Goal: Information Seeking & Learning: Understand process/instructions

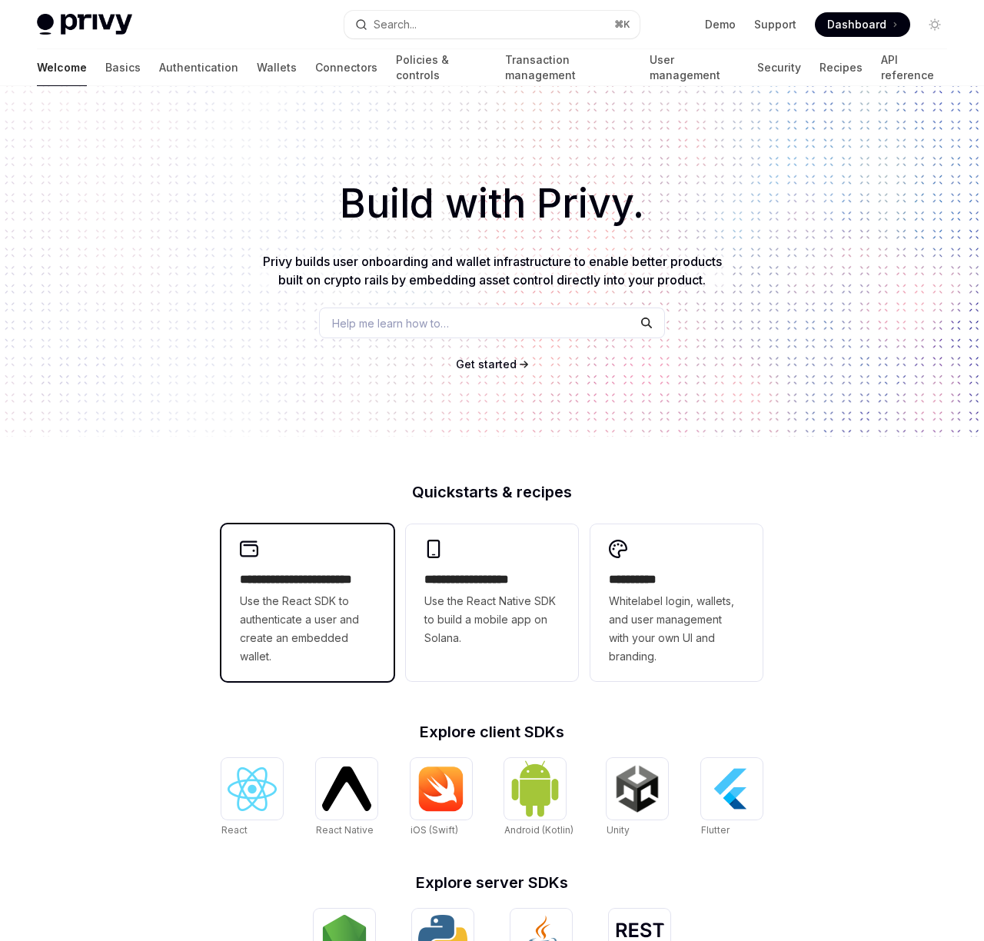
click at [361, 564] on div "**********" at bounding box center [307, 602] width 172 height 157
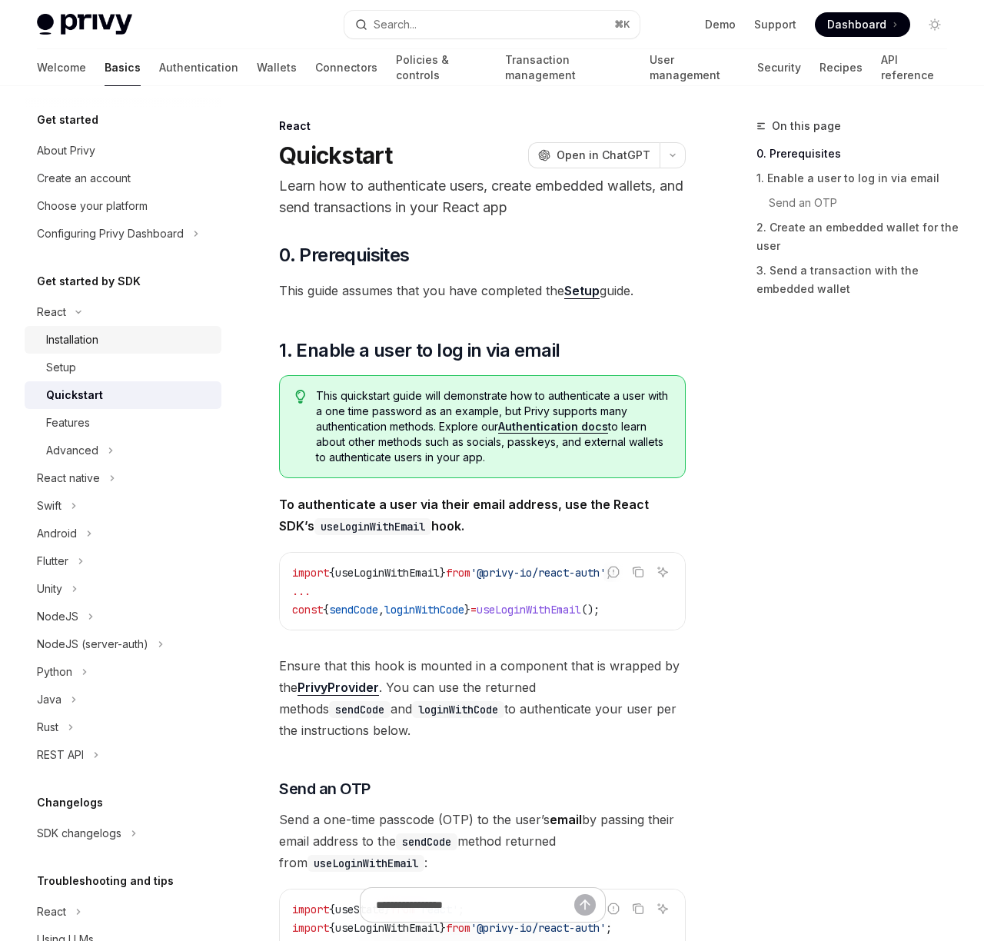
click at [64, 338] on div "Installation" at bounding box center [72, 340] width 52 height 18
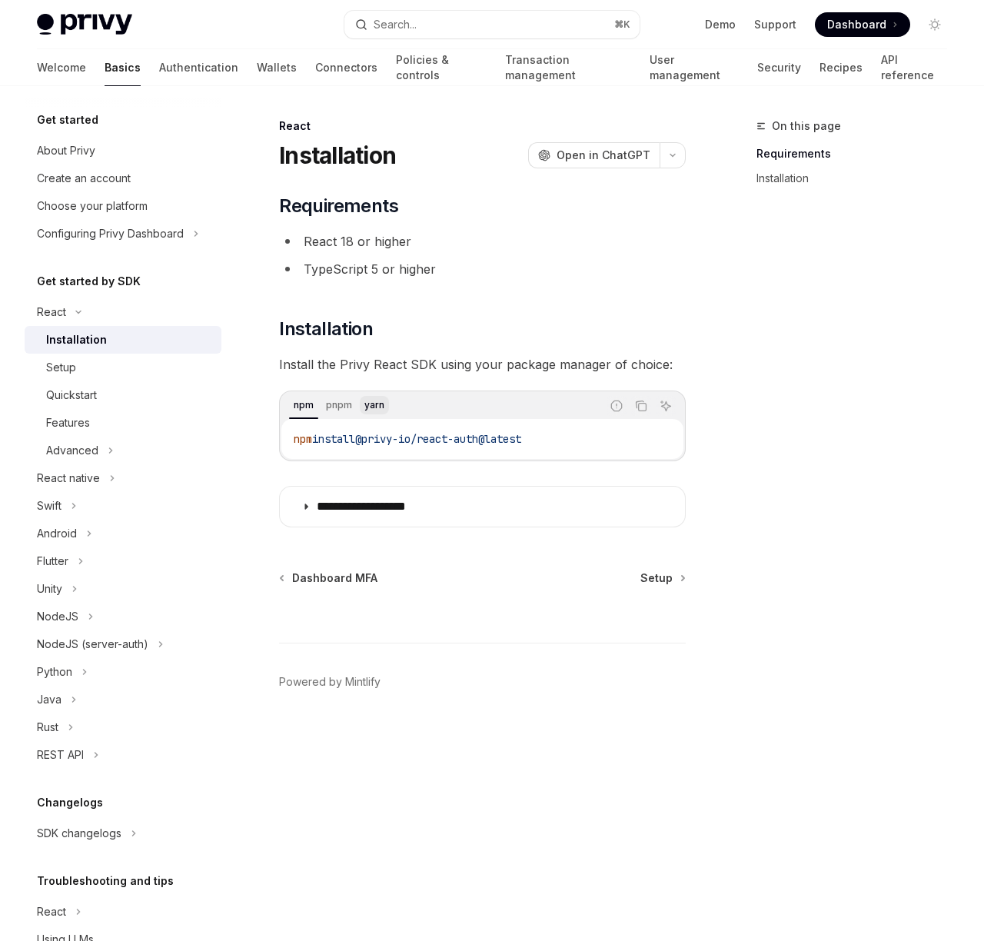
drag, startPoint x: 356, startPoint y: 394, endPoint x: 366, endPoint y: 403, distance: 13.6
click at [356, 394] on div "npm pnpm yarn" at bounding box center [440, 406] width 319 height 26
drag, startPoint x: 576, startPoint y: 445, endPoint x: 828, endPoint y: 509, distance: 260.2
click at [327, 440] on code "yarn add @privy-io/react-auth@latest" at bounding box center [483, 439] width 378 height 18
copy span "add @privy-io/react-auth@latest"
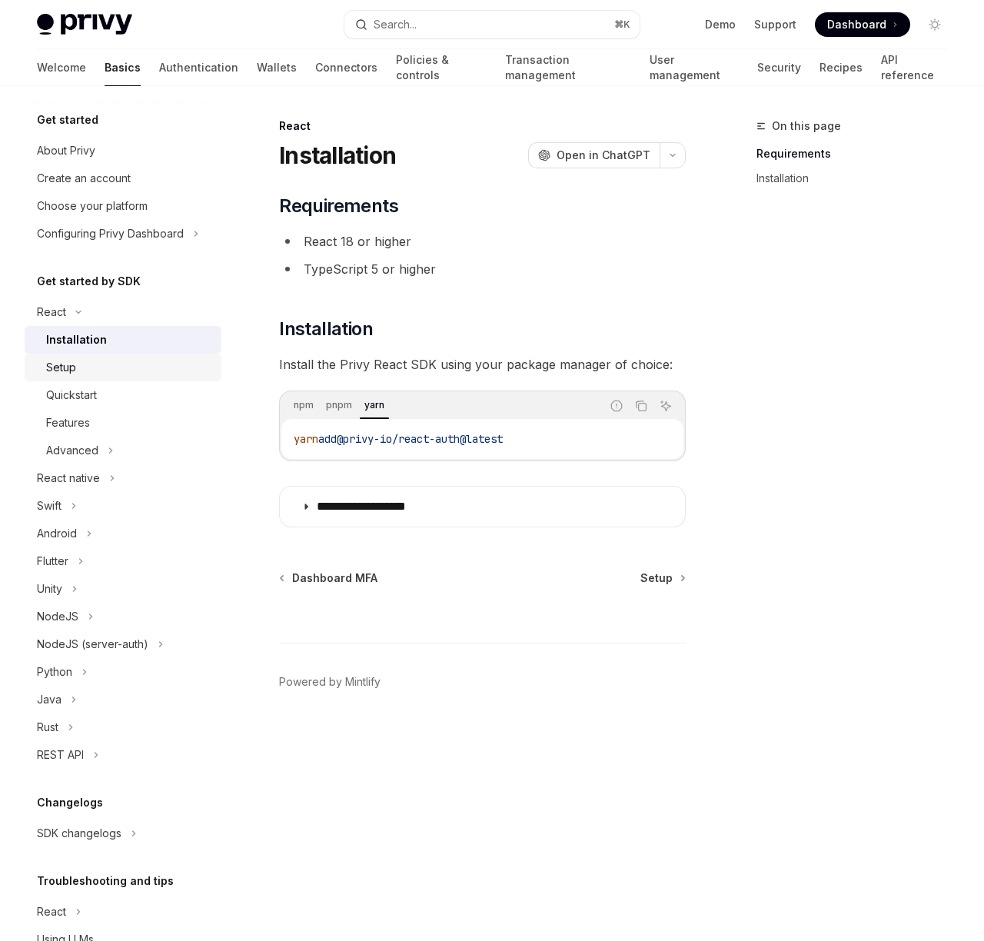
click at [143, 365] on div "Setup" at bounding box center [129, 367] width 166 height 18
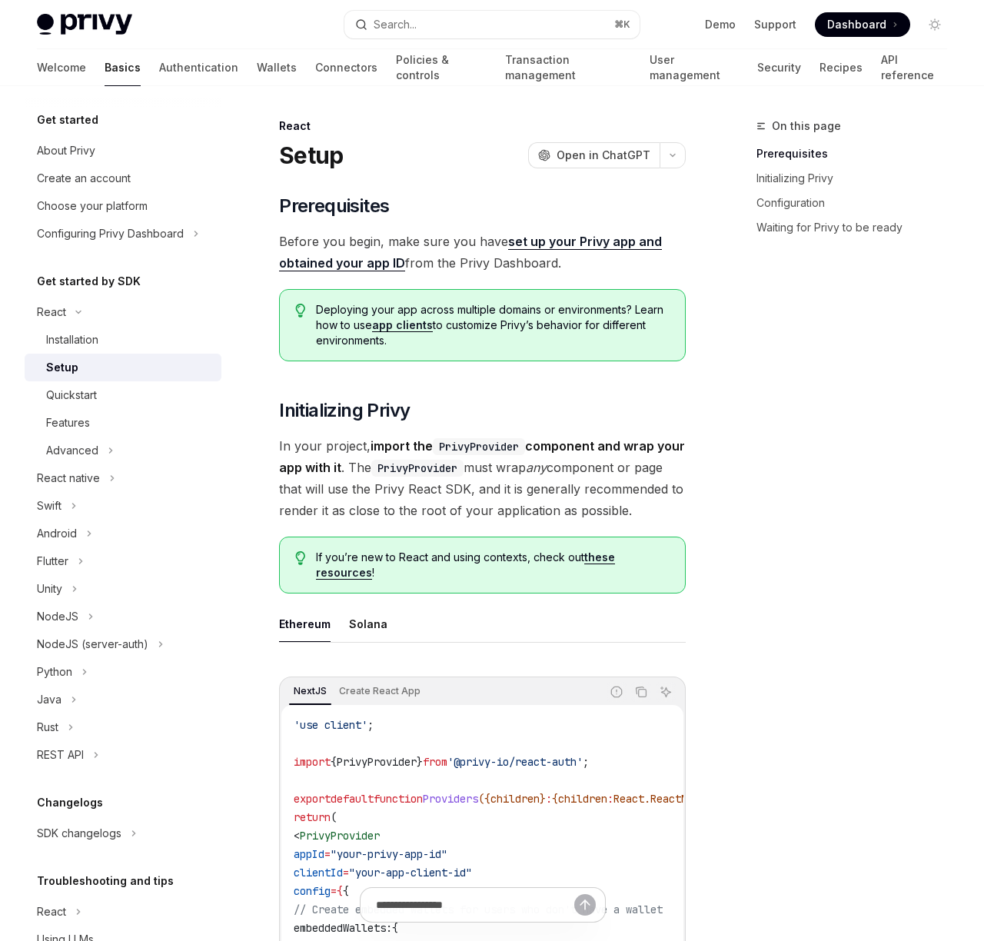
scroll to position [343, 0]
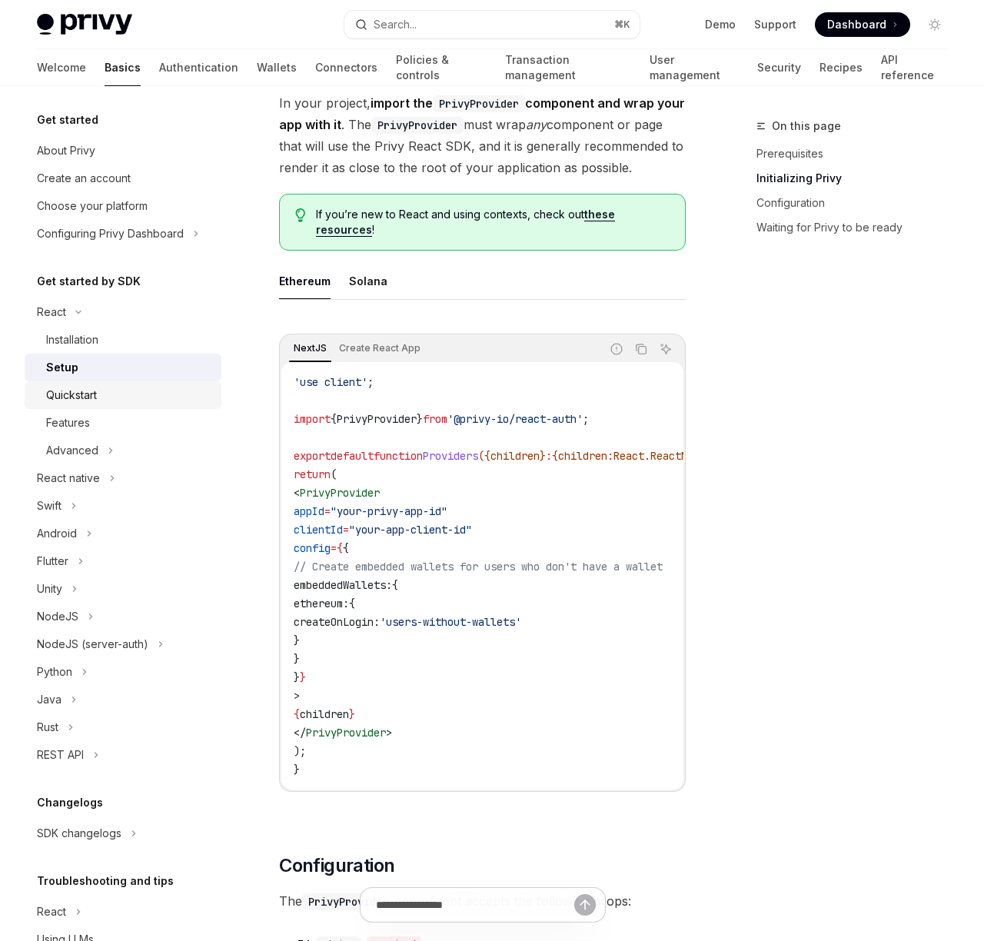
click at [87, 402] on div "Quickstart" at bounding box center [71, 395] width 51 height 18
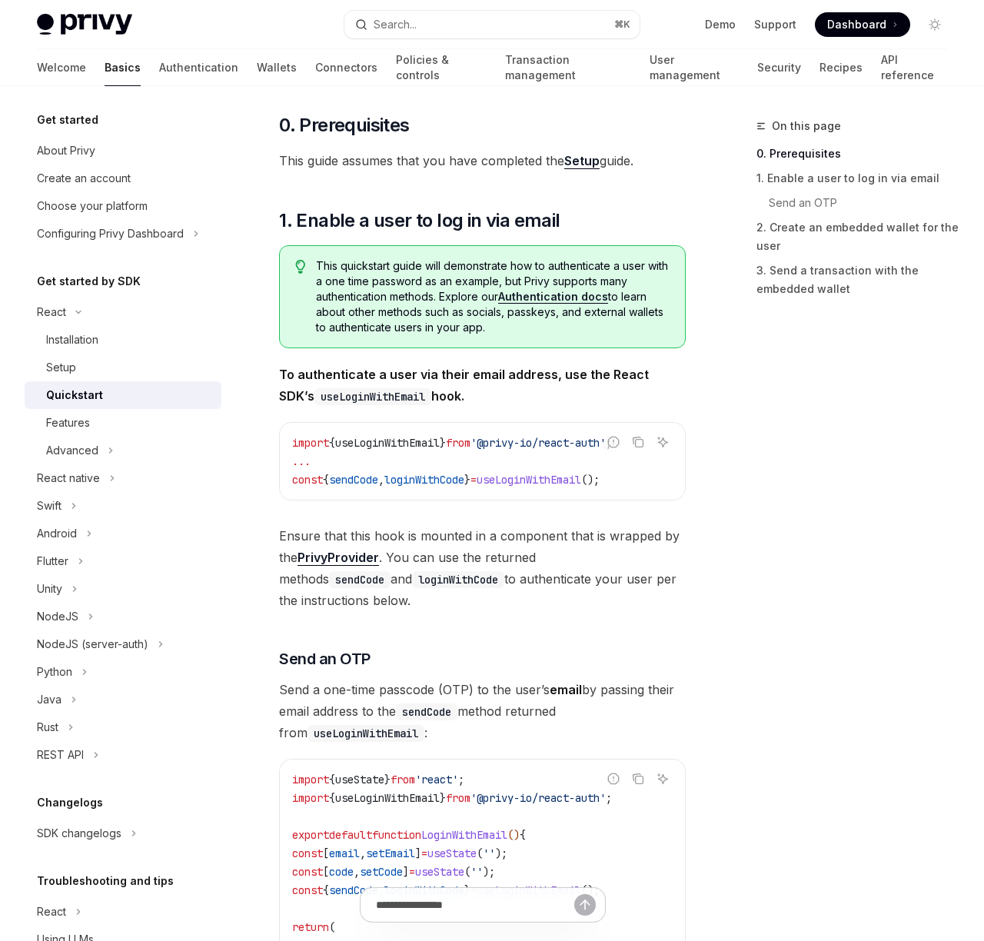
scroll to position [151, 0]
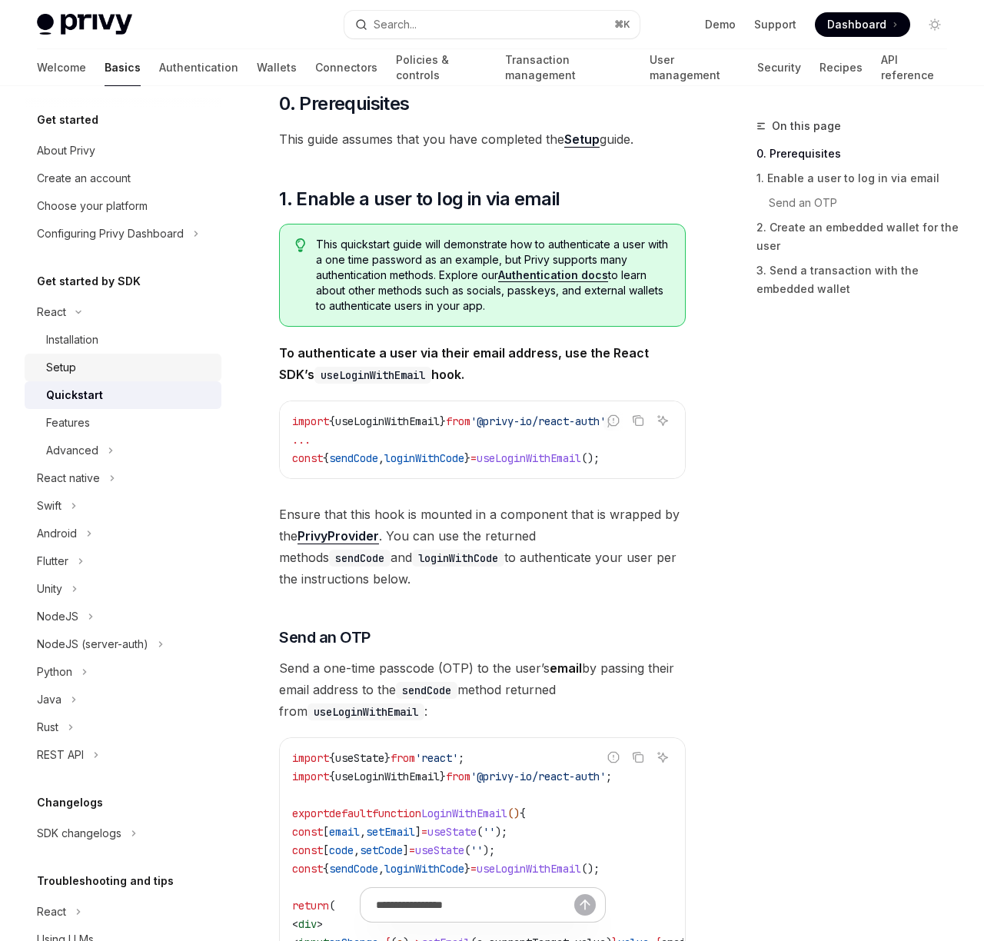
click at [122, 368] on div "Setup" at bounding box center [129, 367] width 166 height 18
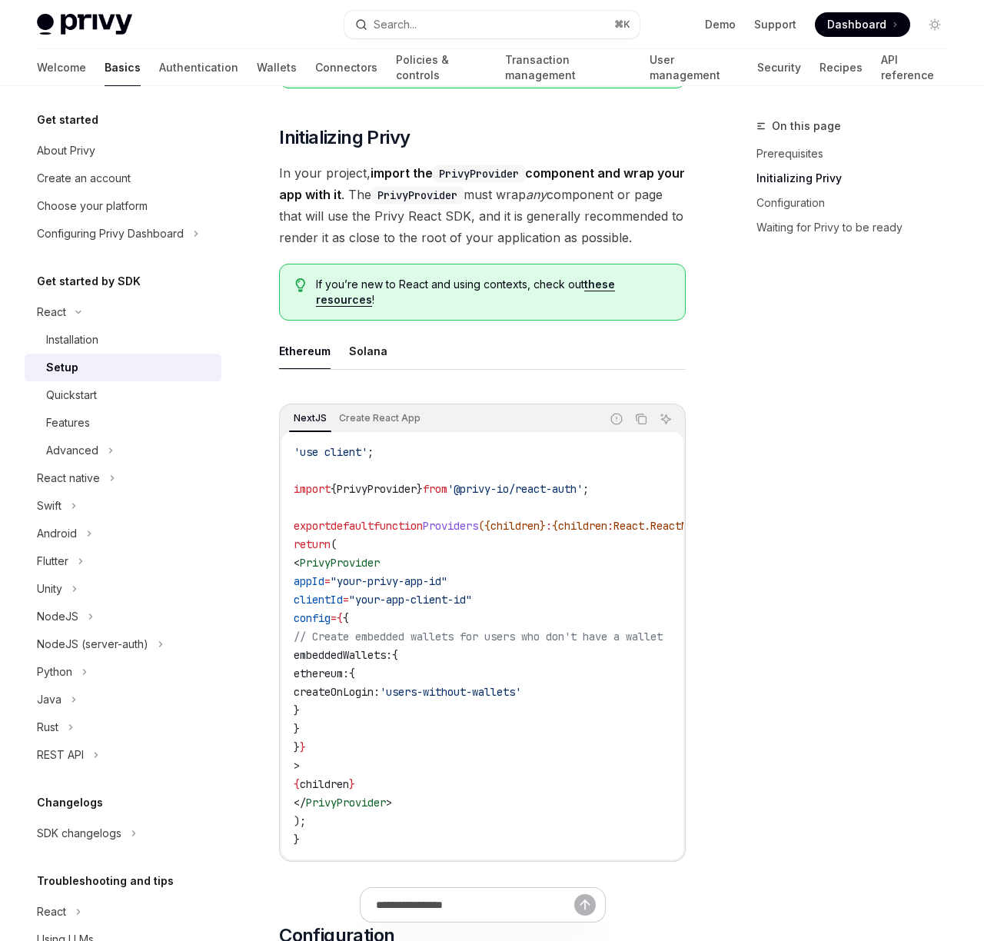
scroll to position [441, 0]
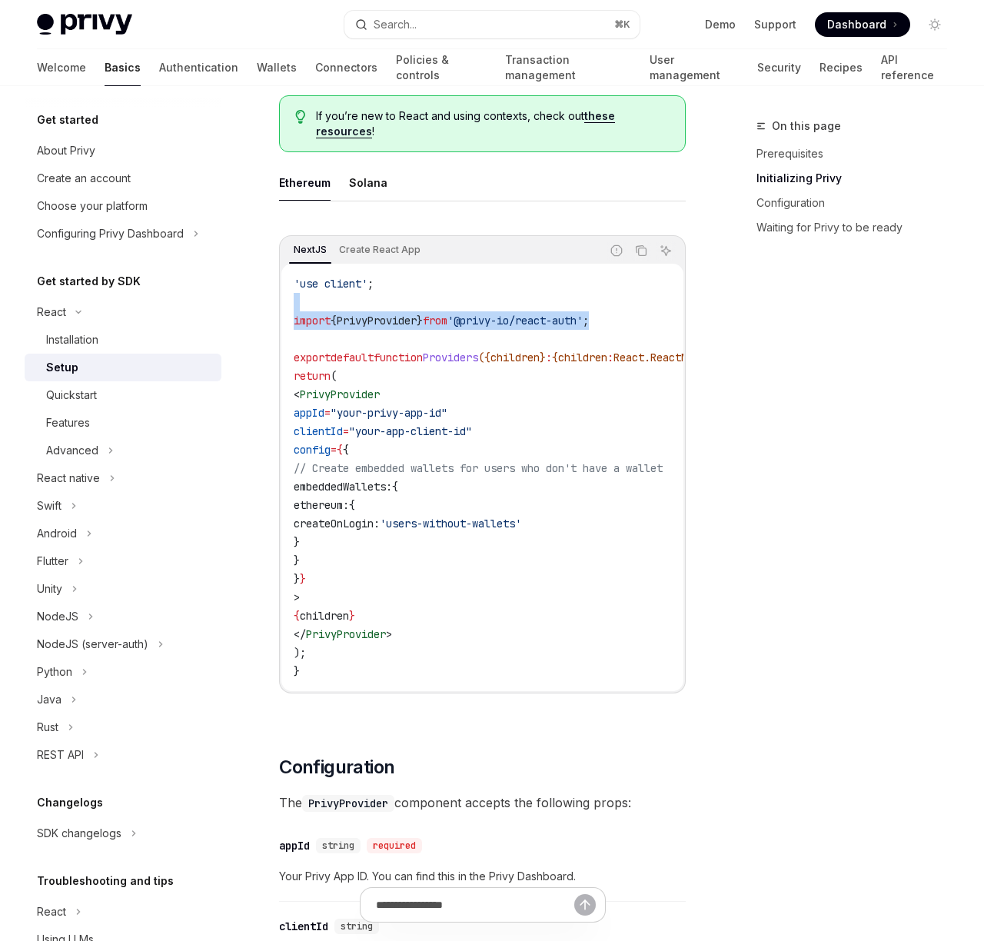
drag, startPoint x: 630, startPoint y: 345, endPoint x: 283, endPoint y: 331, distance: 347.1
click at [283, 331] on div "'use client' ; import { PrivyProvider } from '@privy-io/react-auth' ; export de…" at bounding box center [482, 478] width 402 height 428
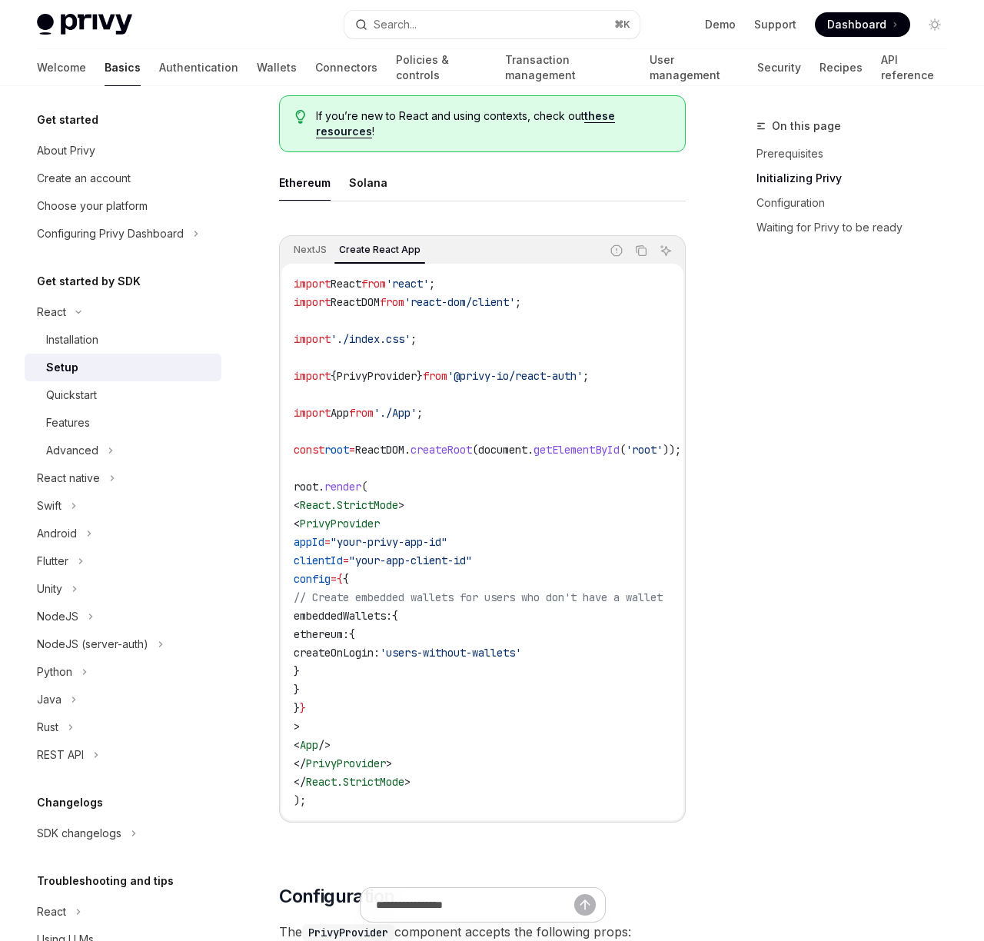
click at [448, 383] on span "from" at bounding box center [435, 376] width 25 height 14
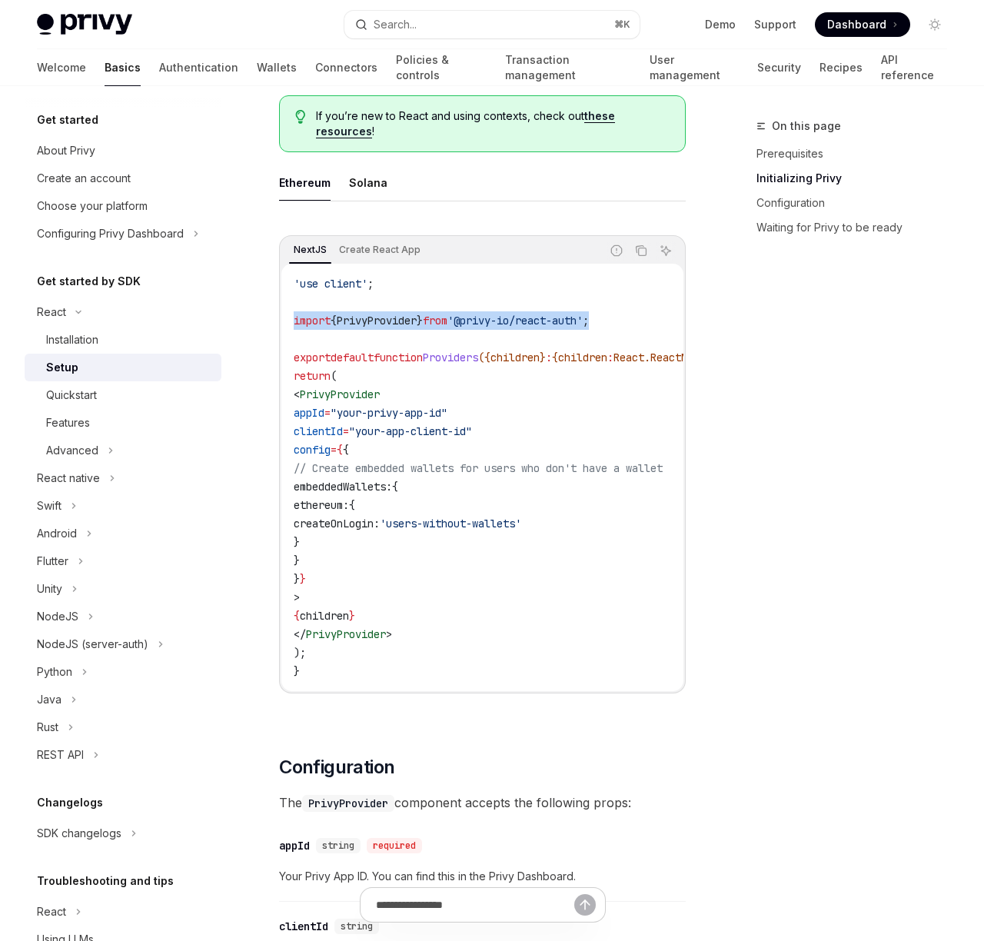
drag, startPoint x: 642, startPoint y: 339, endPoint x: 271, endPoint y: 345, distance: 371.5
copy span "import { PrivyProvider } from '@privy-io/react-auth' ;"
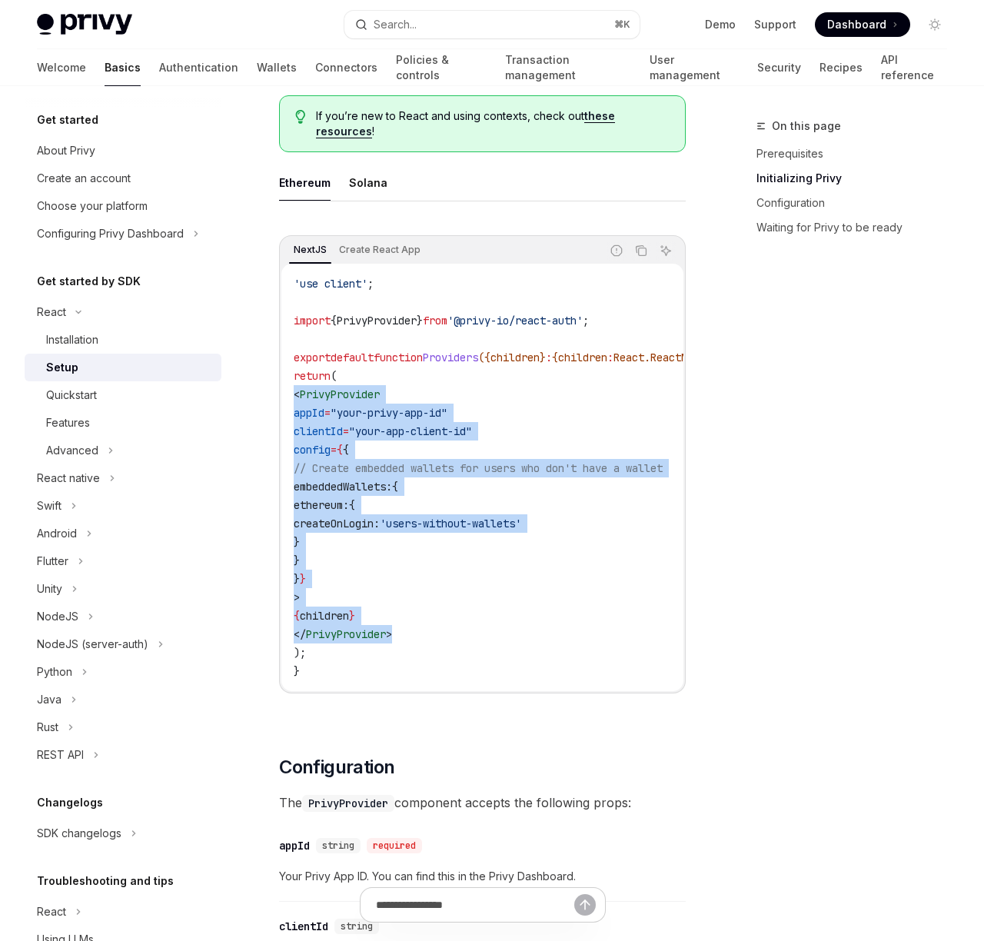
drag, startPoint x: 310, startPoint y: 473, endPoint x: 335, endPoint y: 402, distance: 75.2
copy code "< PrivyProvider appId = "your-privy-app-id" clientId = "your-app-client-id" con…"
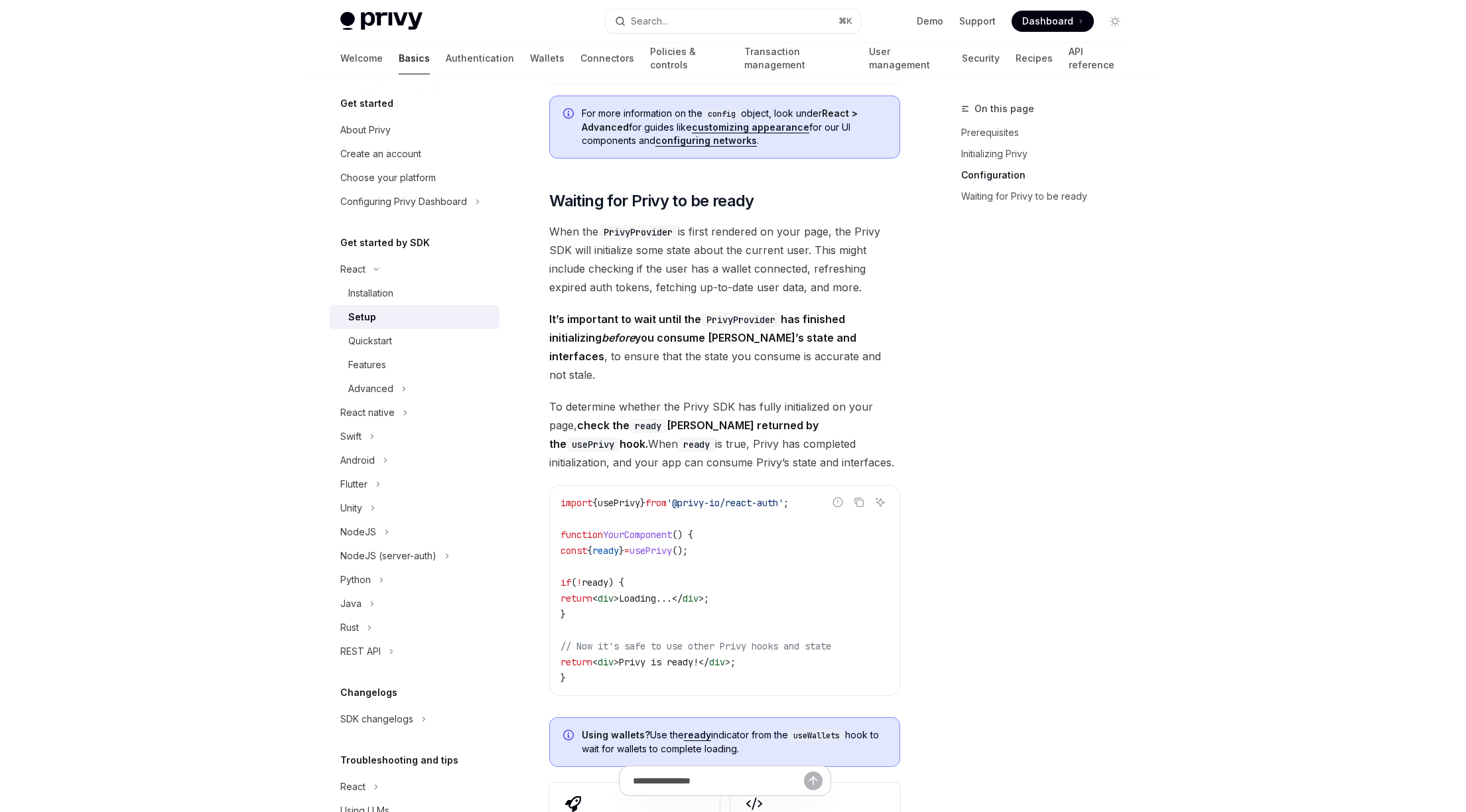
scroll to position [1331, 0]
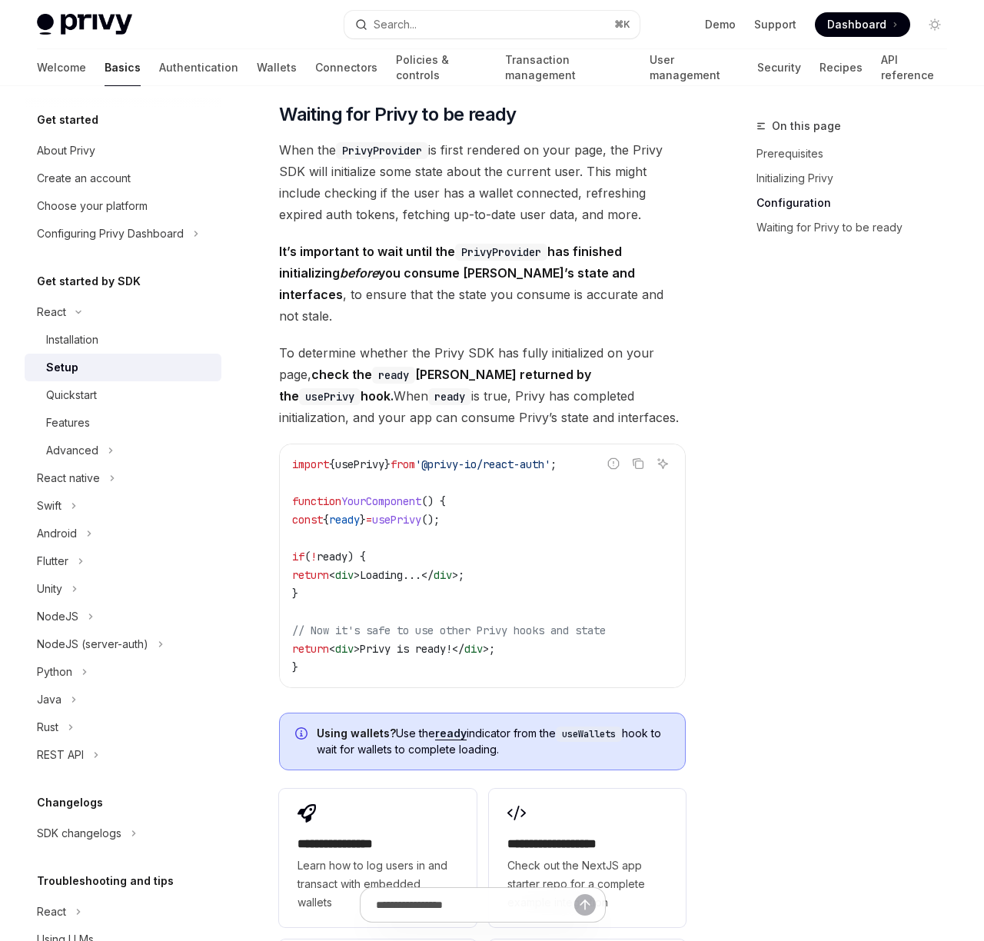
drag, startPoint x: 461, startPoint y: 527, endPoint x: 477, endPoint y: 528, distance: 16.2
click at [440, 527] on span "();" at bounding box center [430, 520] width 18 height 14
drag, startPoint x: 488, startPoint y: 527, endPoint x: 915, endPoint y: 369, distance: 455.7
click at [307, 532] on code "import { usePrivy } from '@privy-io/react-auth' ; function YourComponent () { c…" at bounding box center [482, 565] width 381 height 221
copy span "const { ready } = usePrivy ();"
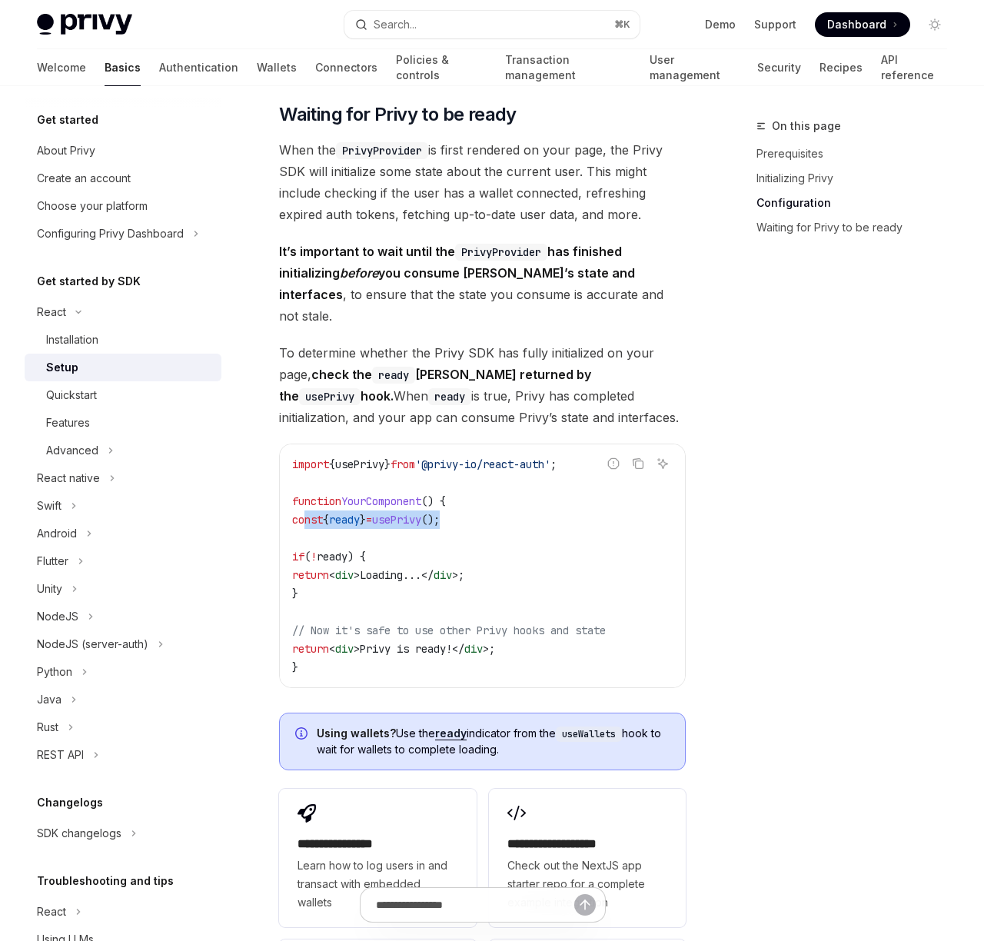
type textarea "*"
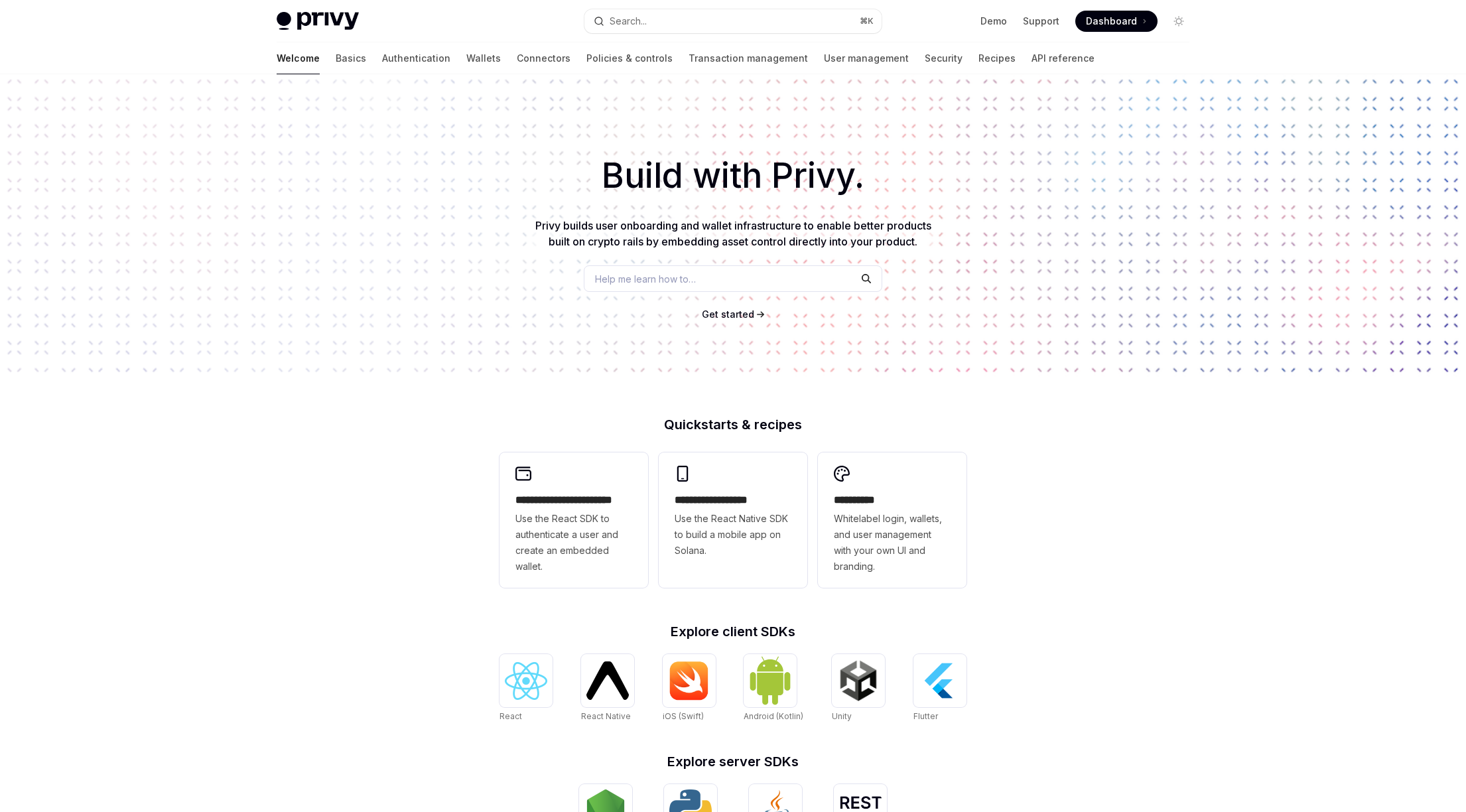
click at [849, 17] on span "Dashboard" at bounding box center [1111, 21] width 51 height 13
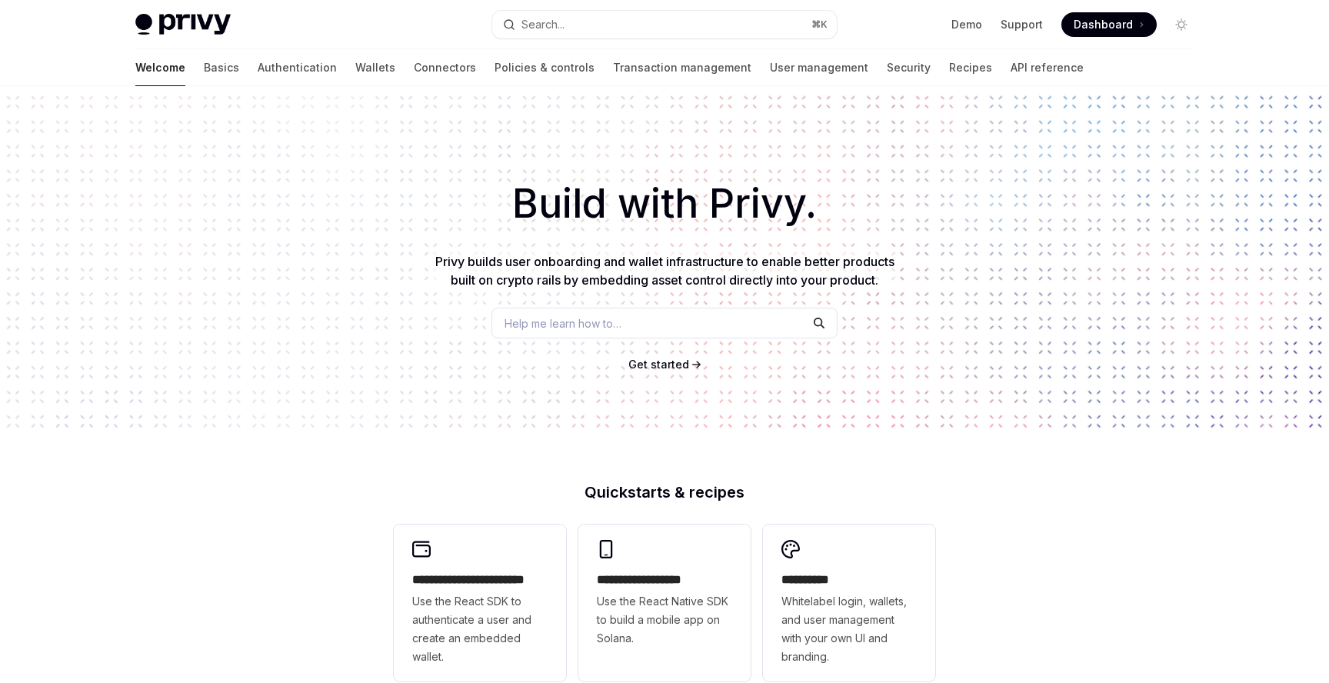
type textarea "*"
